Goal: Information Seeking & Learning: Learn about a topic

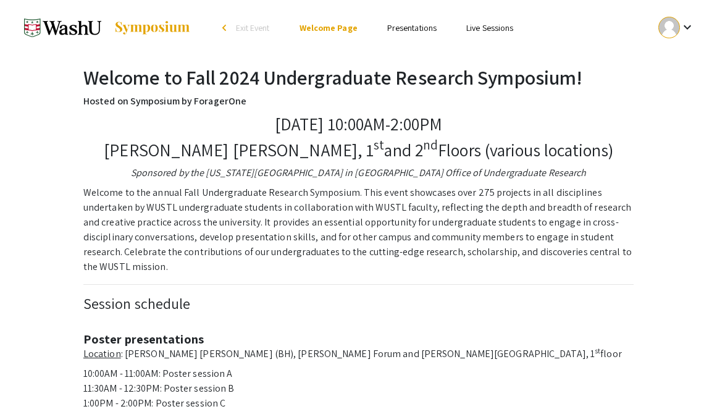
click at [406, 28] on link "Presentations" at bounding box center [411, 27] width 49 height 11
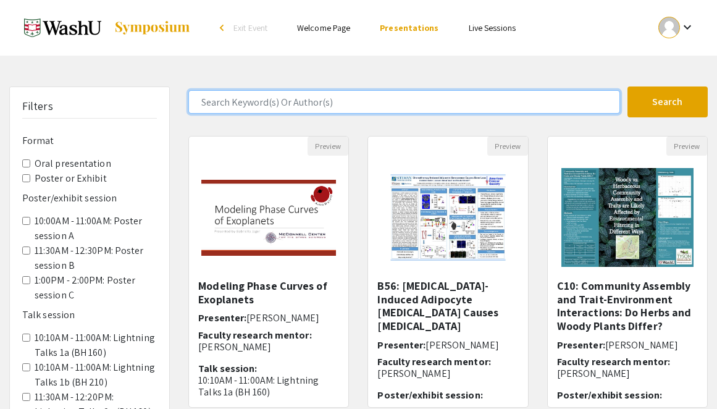
click at [325, 100] on input "Search Keyword(s) Or Author(s)" at bounding box center [403, 101] width 431 height 23
type input "FXR"
click at [627, 86] on button "Search" at bounding box center [667, 101] width 80 height 31
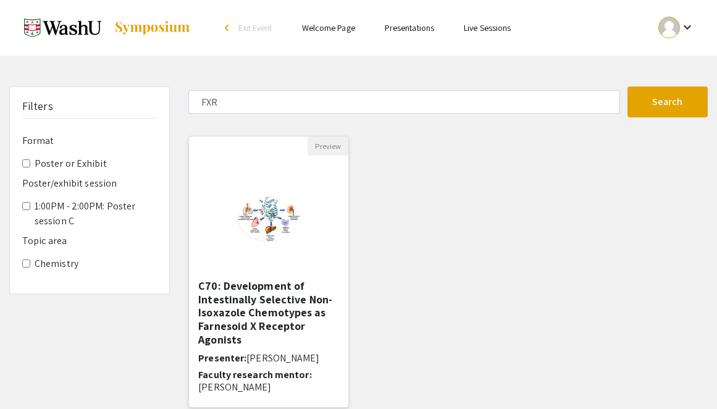
click at [277, 299] on h5 "C70: Development of Intestinally Selective Non-Isoxazole Chemotypes as Farnesoi…" at bounding box center [268, 312] width 141 height 67
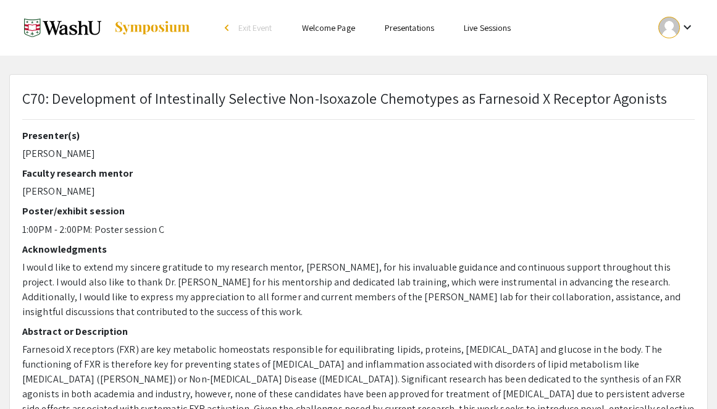
select select "custom"
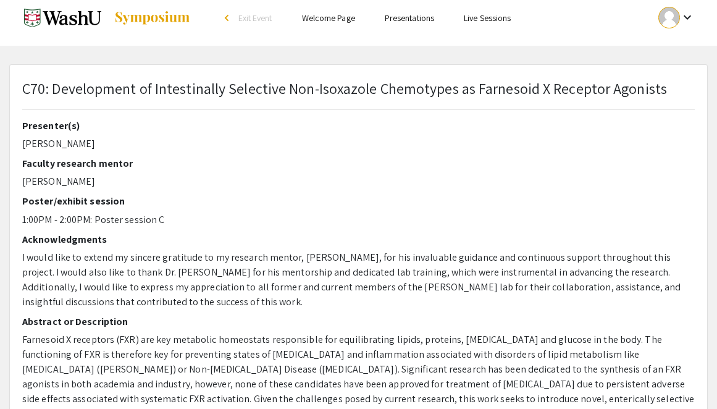
type input "0"
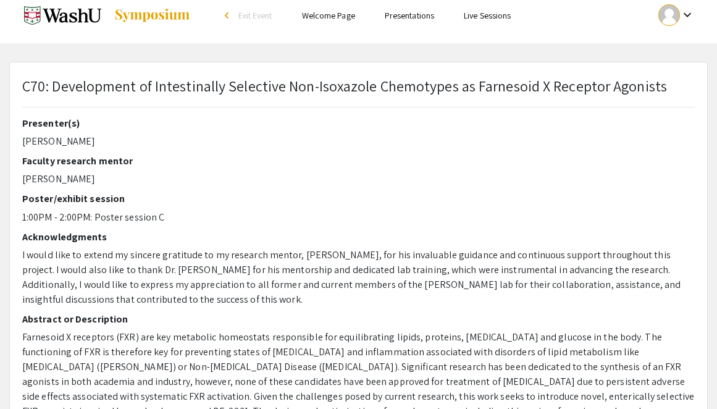
select select "custom"
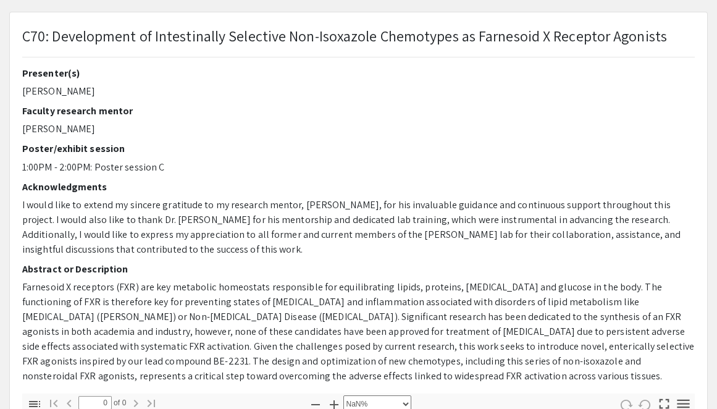
scroll to position [111, 0]
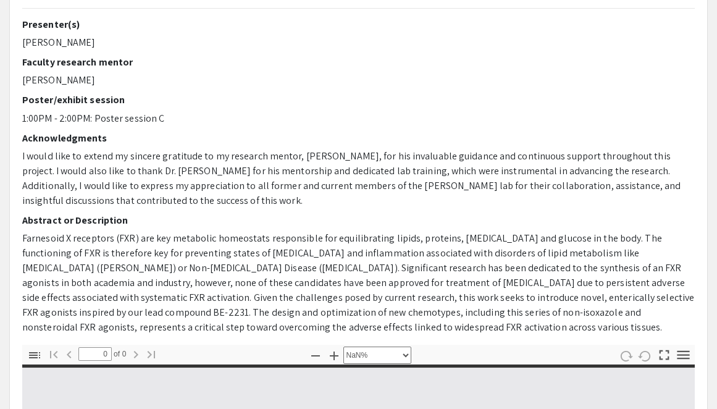
type input "1"
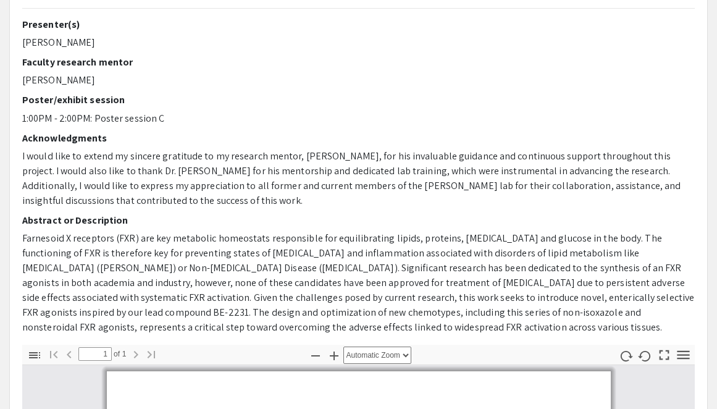
select select "custom"
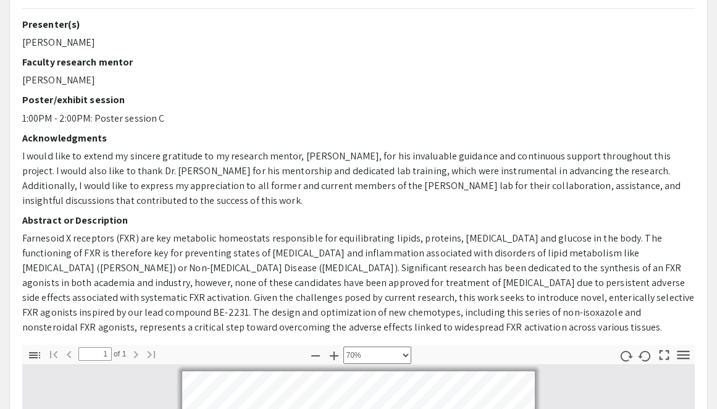
scroll to position [1, 0]
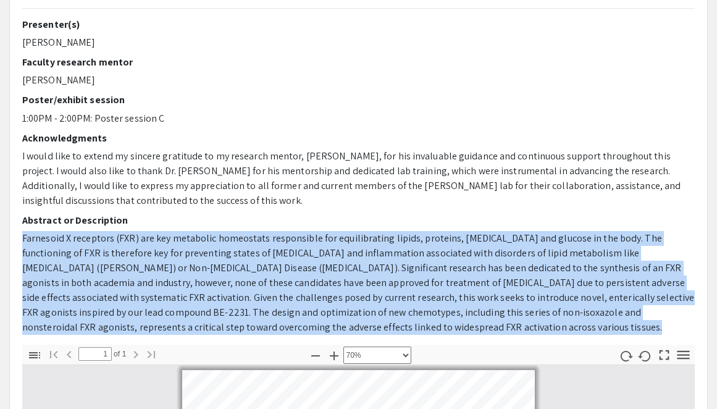
drag, startPoint x: 333, startPoint y: 328, endPoint x: 20, endPoint y: 239, distance: 325.9
click at [20, 239] on div "Presenter(s) [PERSON_NAME] Faculty research mentor [PERSON_NAME] Poster/exhibit…" at bounding box center [358, 182] width 691 height 326
copy p "Farnesoid X receptors (FXR) are key metabolic homeostats responsible for equili…"
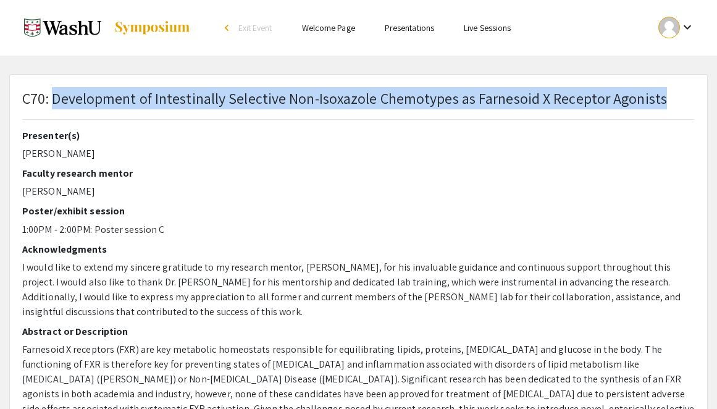
drag, startPoint x: 54, startPoint y: 97, endPoint x: 677, endPoint y: 103, distance: 622.9
click at [677, 103] on div "C70: Development of Intestinally Selective Non-Isoxazole Chemotypes as Farnesoi…" at bounding box center [358, 108] width 691 height 43
copy p "Development of Intestinally Selective Non-Isoxazole Chemotypes as Farnesoid X R…"
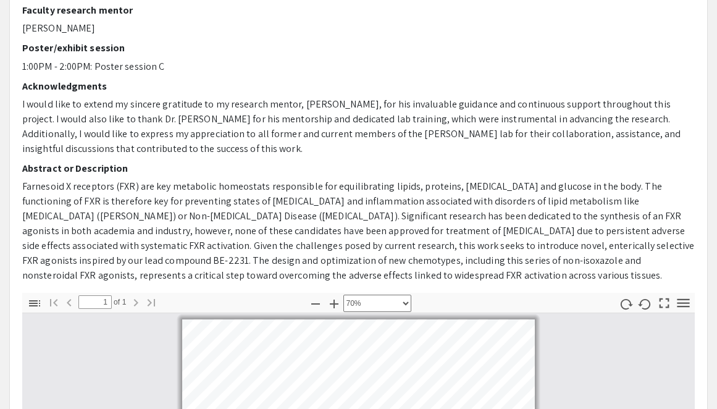
scroll to position [164, 0]
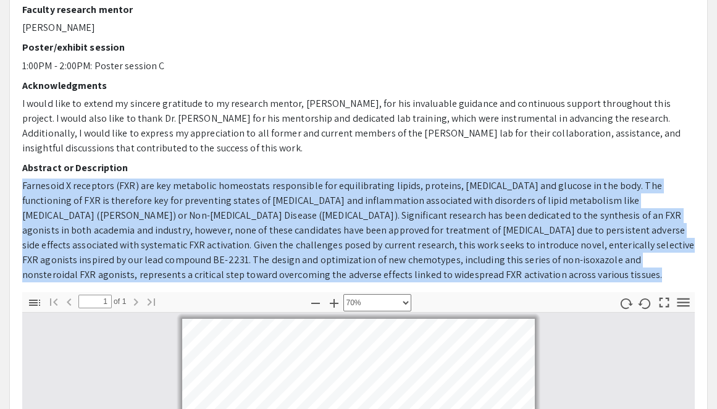
drag, startPoint x: 21, startPoint y: 185, endPoint x: 402, endPoint y: 275, distance: 391.5
click at [402, 275] on div "Presenter(s) [PERSON_NAME] Faculty research mentor [PERSON_NAME] Poster/exhibit…" at bounding box center [358, 129] width 691 height 326
copy p "Farnesoid X receptors (FXR) are key metabolic homeostats responsible for equili…"
click at [512, 213] on p "Farnesoid X receptors (FXR) are key metabolic homeostats responsible for equili…" at bounding box center [358, 230] width 672 height 104
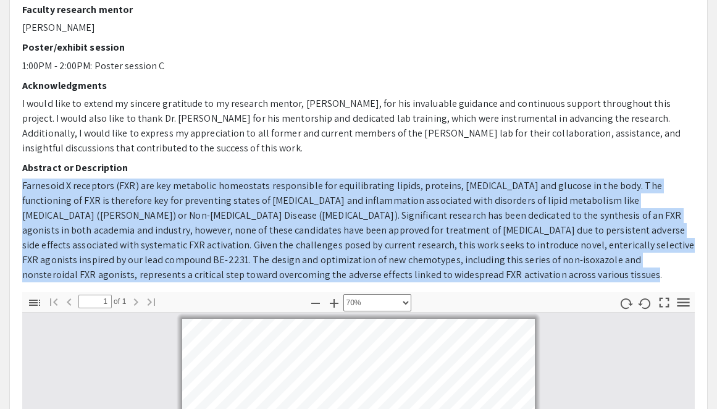
drag, startPoint x: 20, startPoint y: 185, endPoint x: 323, endPoint y: 281, distance: 318.6
click at [323, 281] on div "Presenter(s) [PERSON_NAME] Faculty research mentor [PERSON_NAME] Poster/exhibit…" at bounding box center [358, 129] width 691 height 326
copy p "Farnesoid X receptors (FXR) are key metabolic homeostats responsible for equili…"
